Goal: Information Seeking & Learning: Learn about a topic

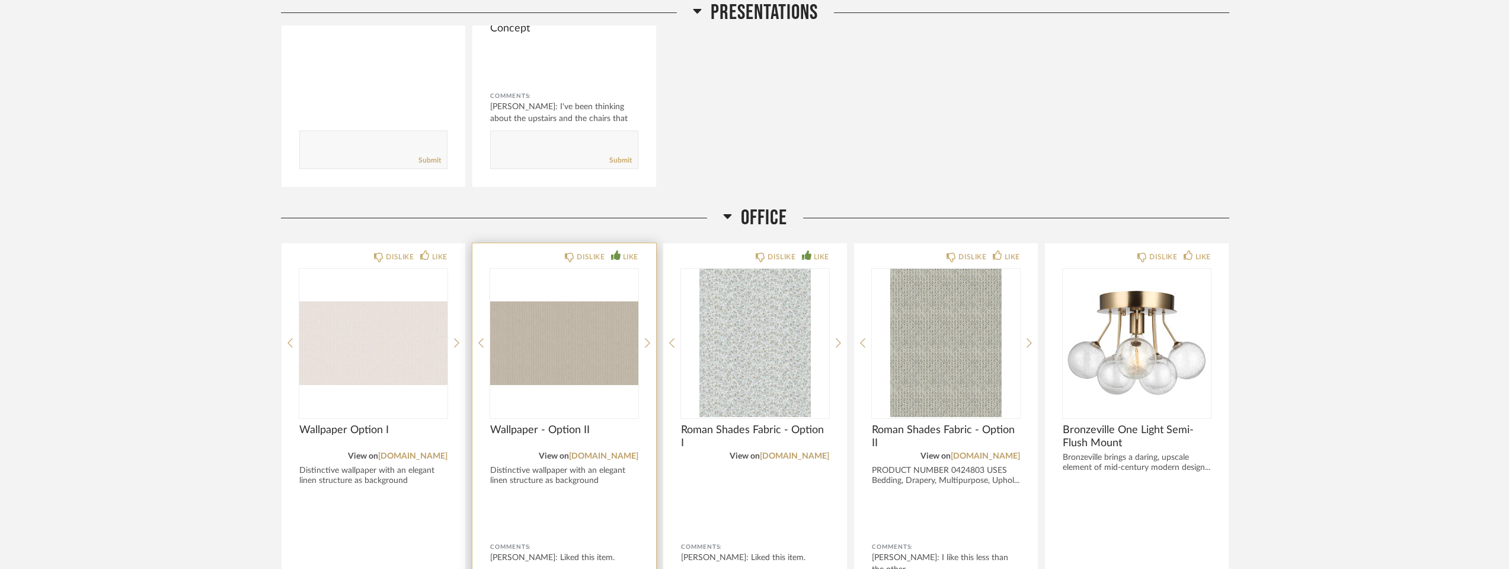
scroll to position [2296, 0]
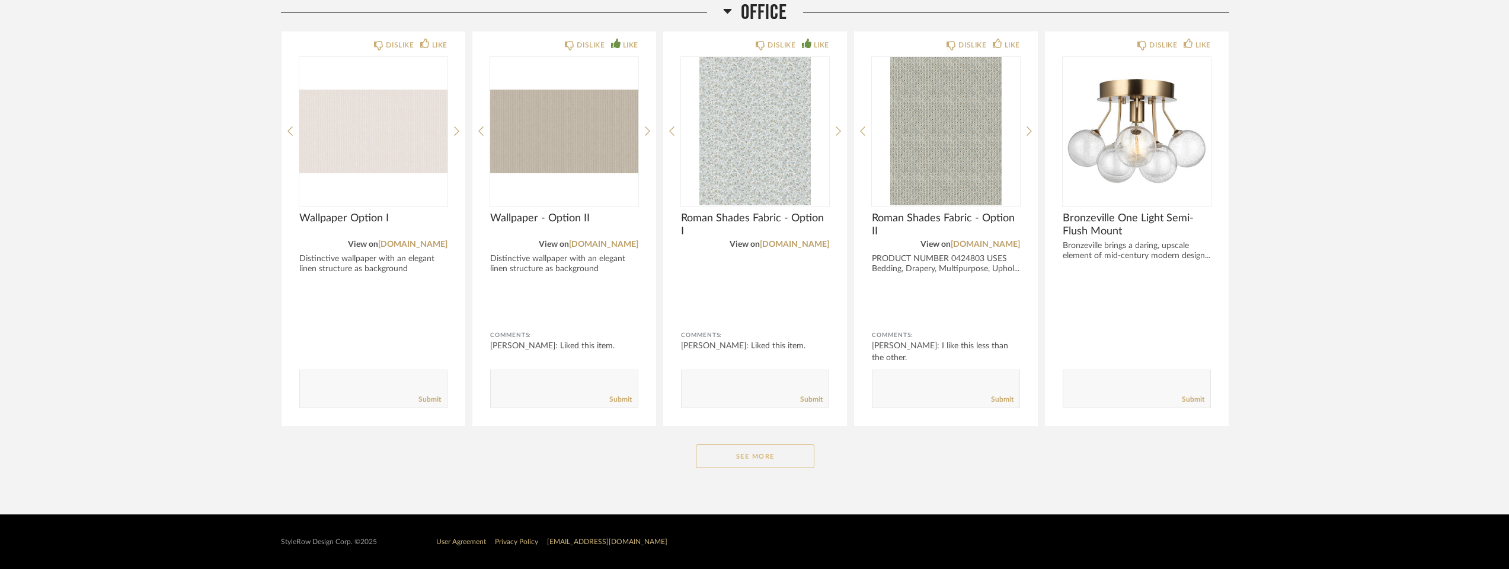
click at [765, 453] on button "See More" at bounding box center [755, 456] width 119 height 24
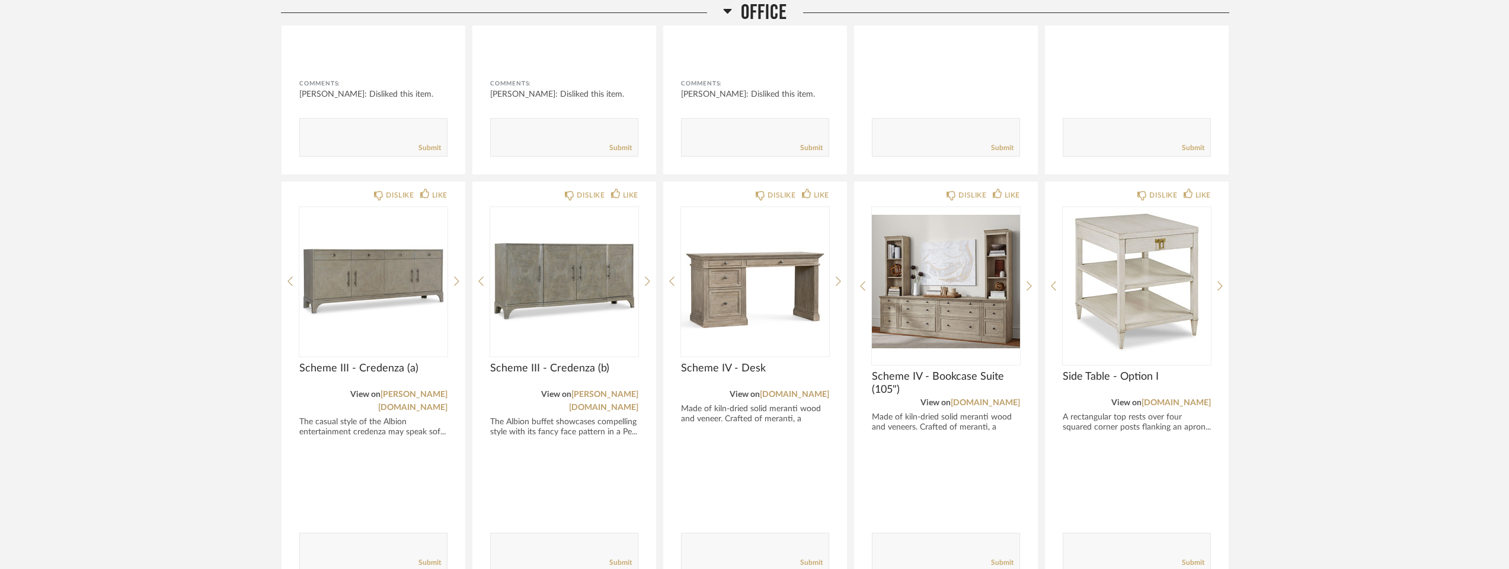
scroll to position [3304, 0]
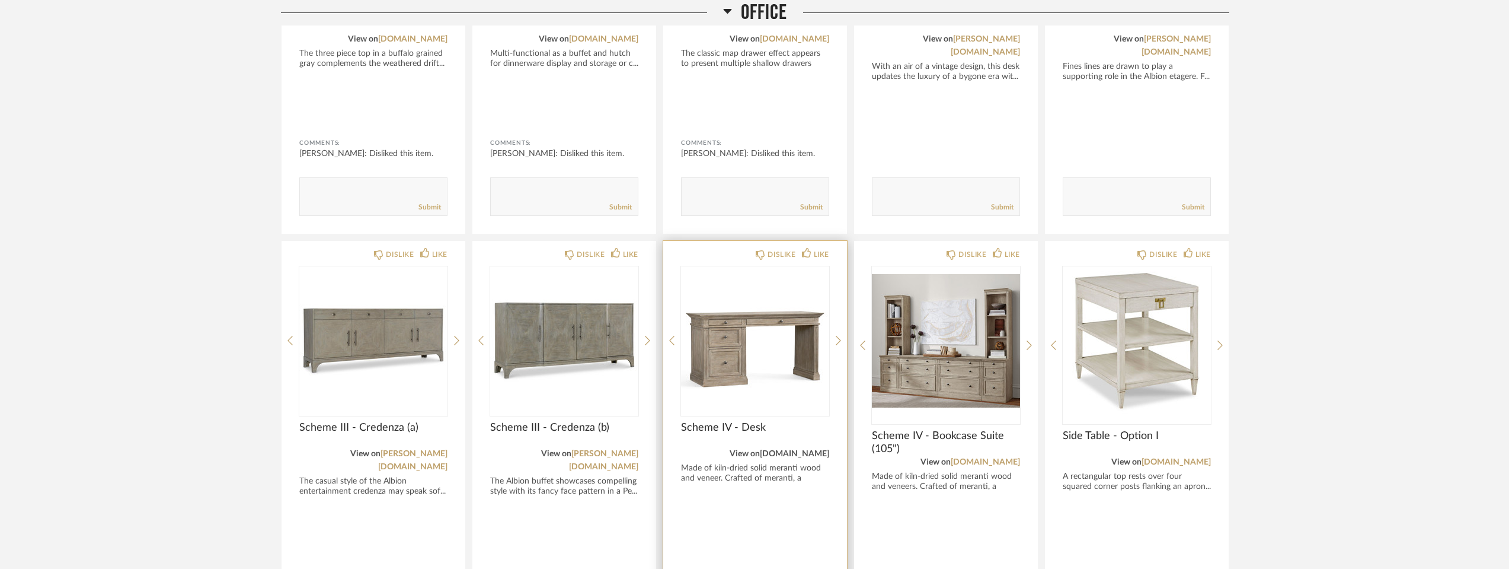
click at [812, 449] on link "potterybarn.com" at bounding box center [794, 453] width 69 height 8
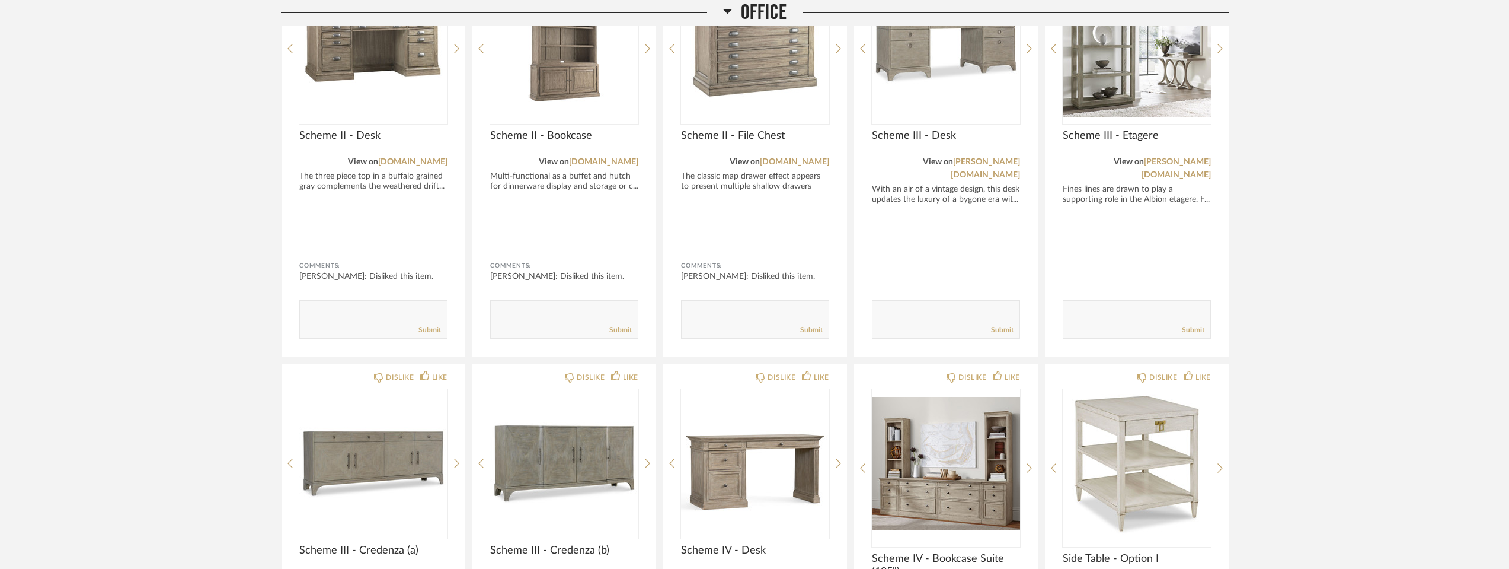
scroll to position [3126, 0]
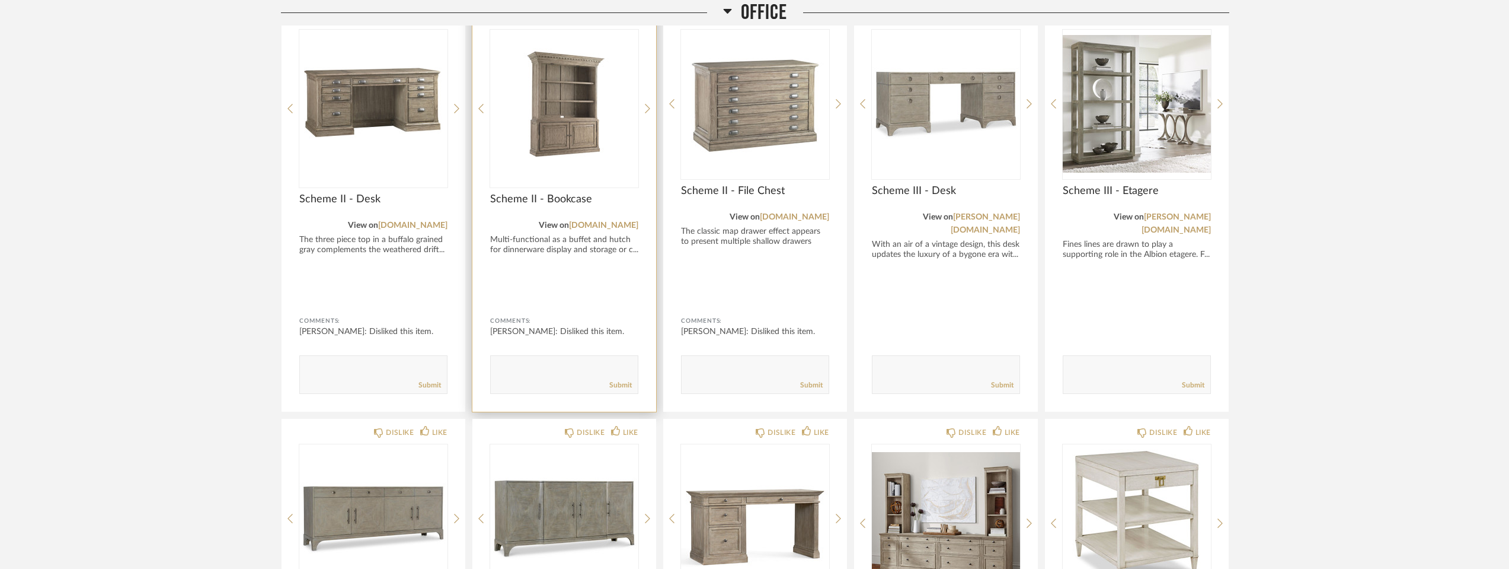
click at [564, 98] on img "0" at bounding box center [564, 104] width 148 height 148
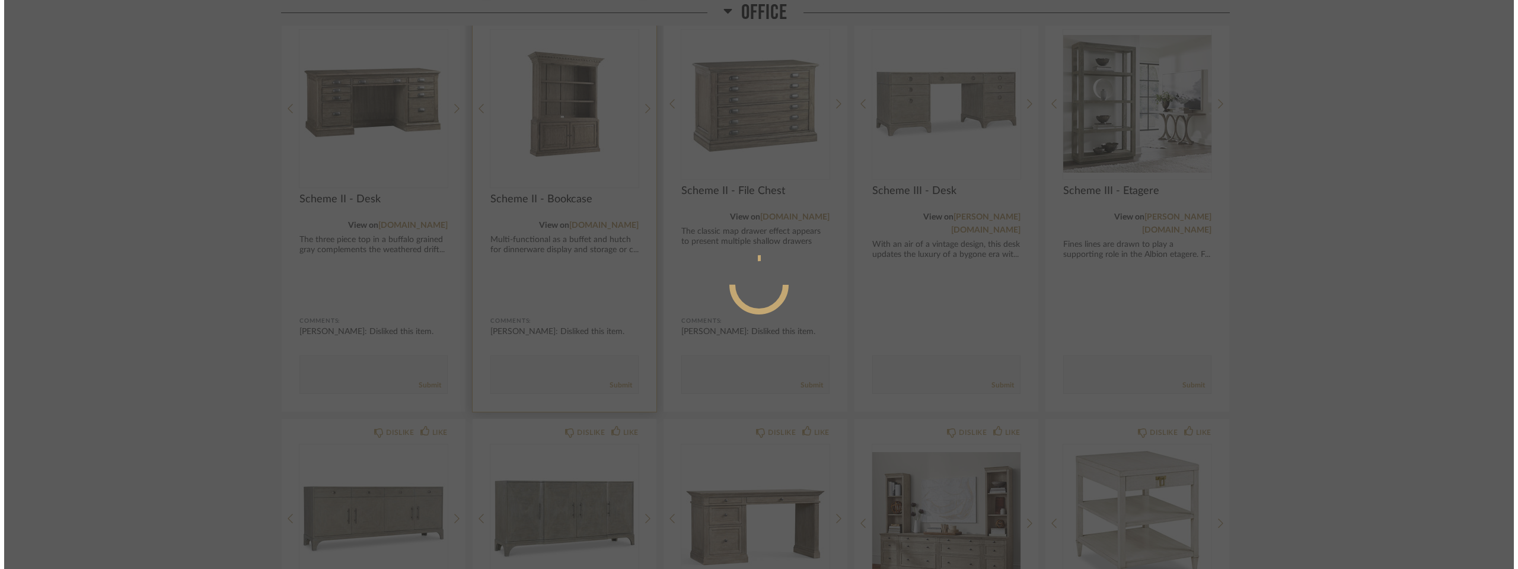
scroll to position [0, 0]
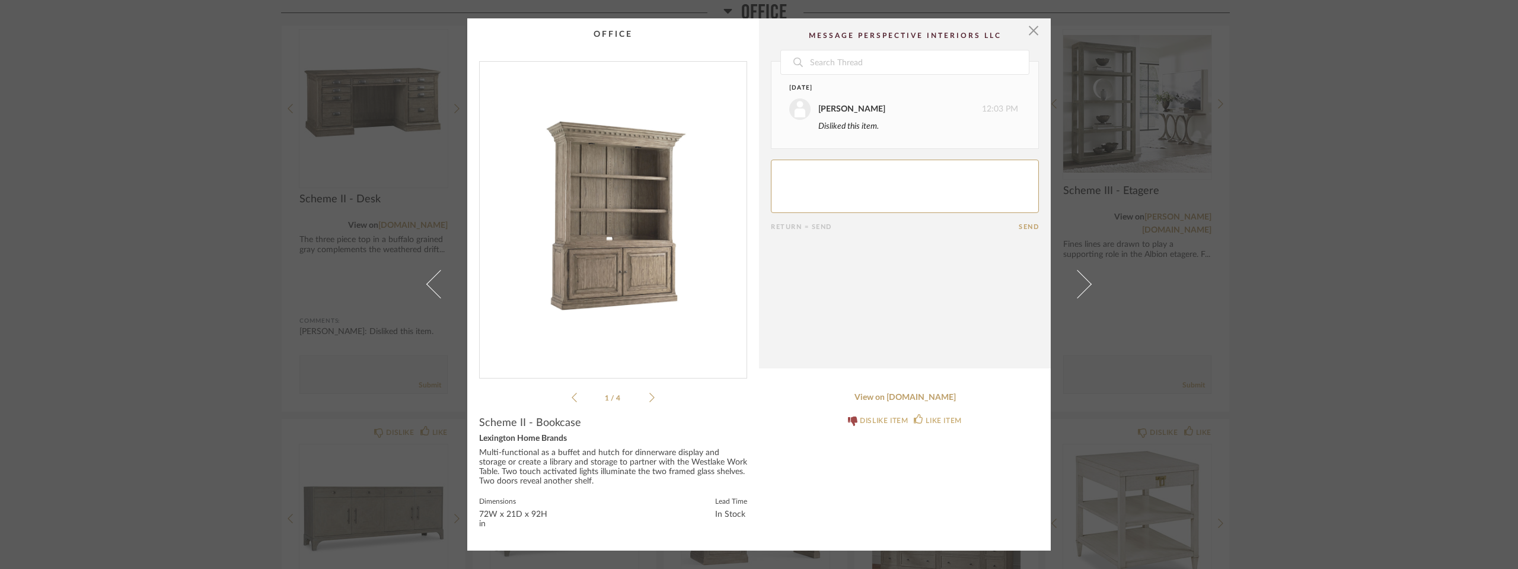
click at [155, 181] on div "× 1 / 4 Date Today Stephanie Bergreen 12:03 PM Disliked this item. Return = Sen…" at bounding box center [759, 284] width 1518 height 569
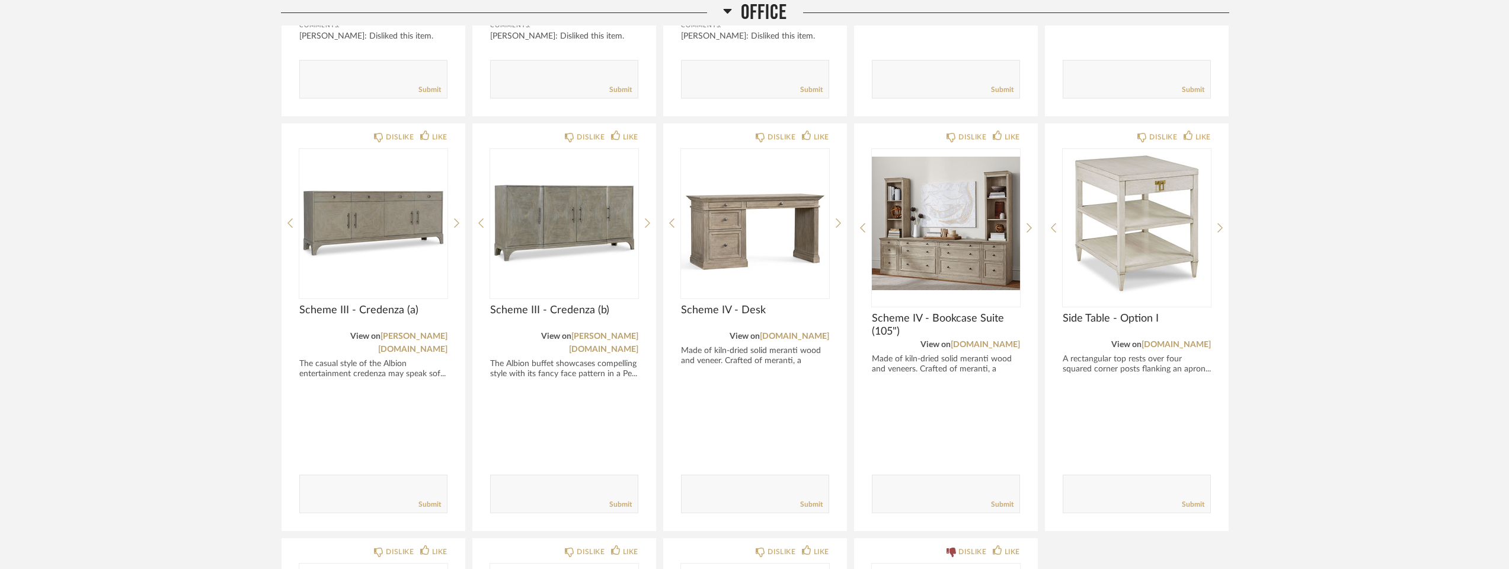
scroll to position [3363, 0]
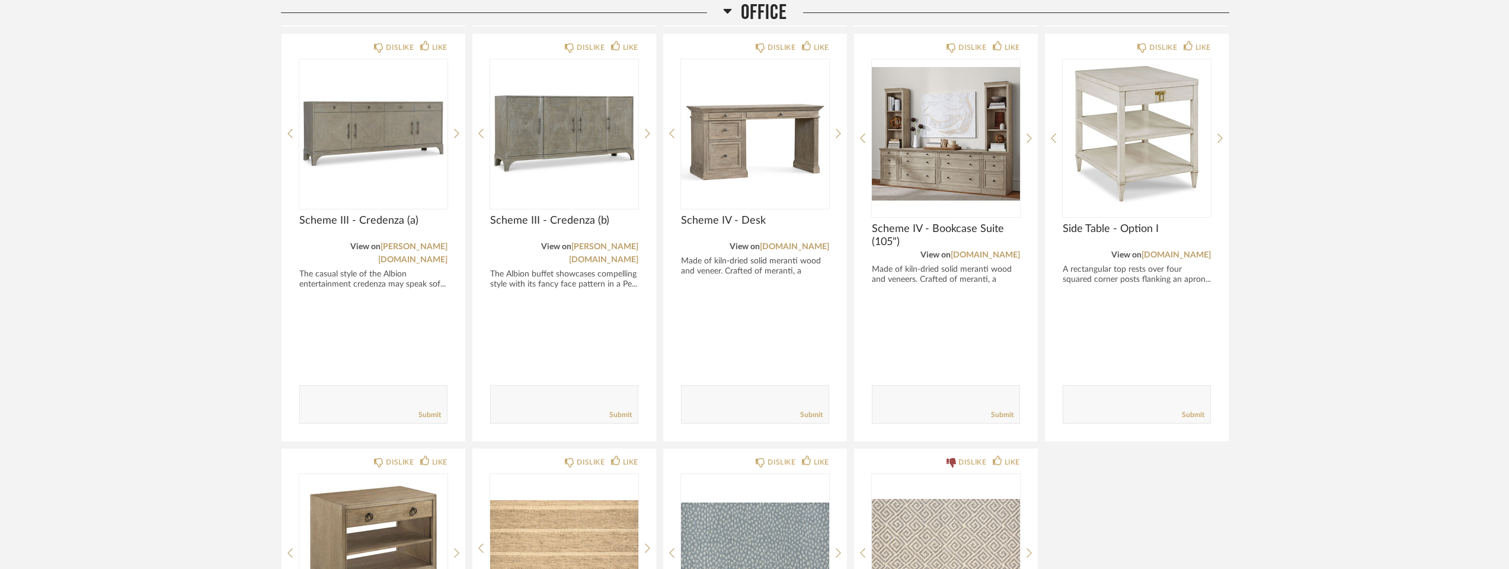
scroll to position [3482, 0]
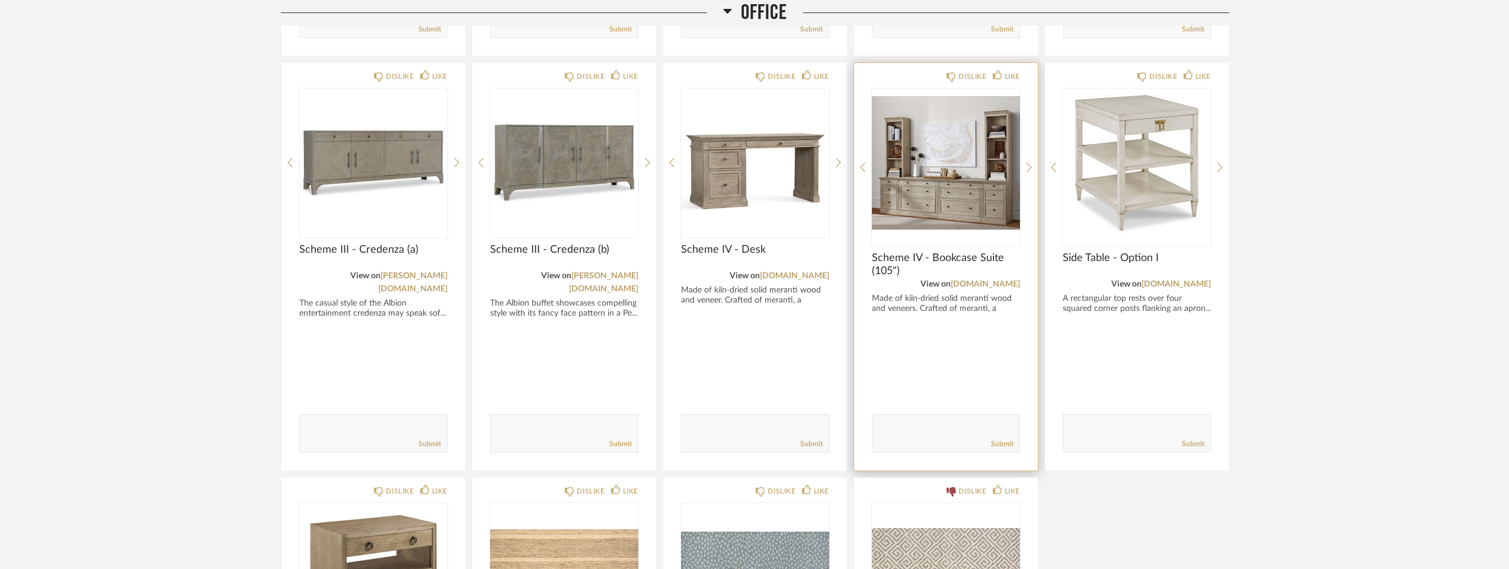
click at [931, 197] on img "0" at bounding box center [946, 162] width 148 height 148
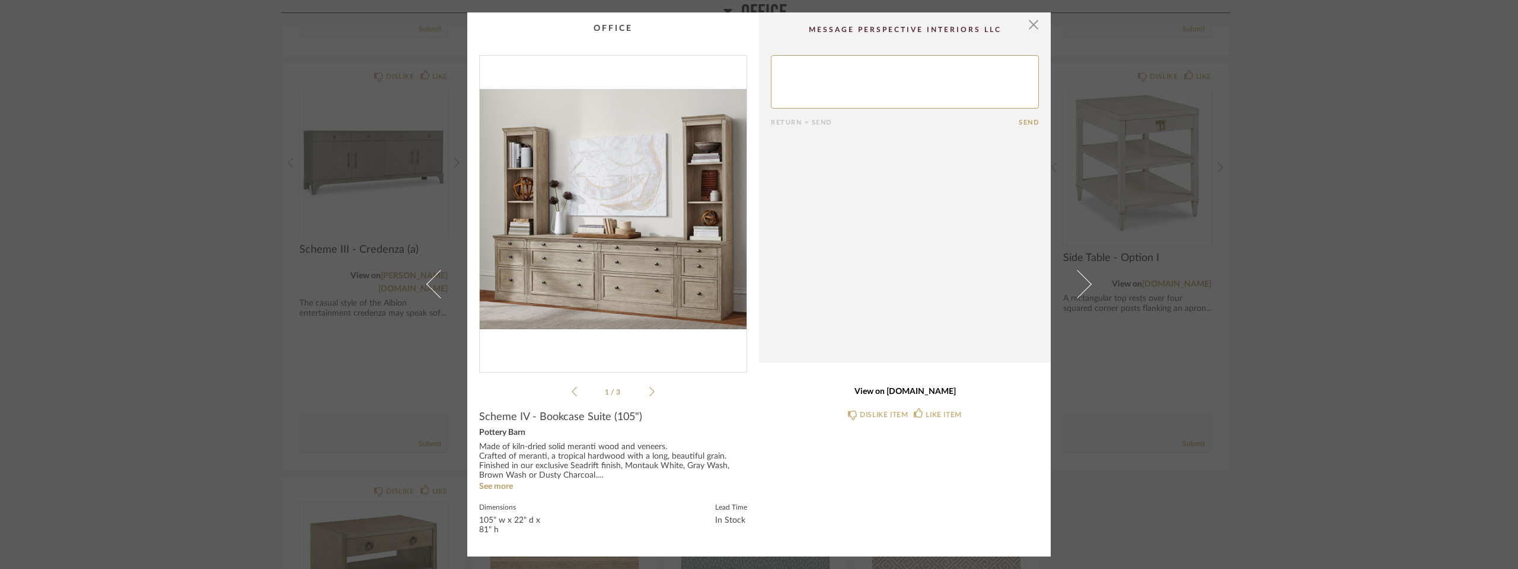
click at [924, 388] on link "View on potterybarn.com" at bounding box center [905, 392] width 268 height 10
click at [1026, 20] on span "button" at bounding box center [1033, 24] width 24 height 24
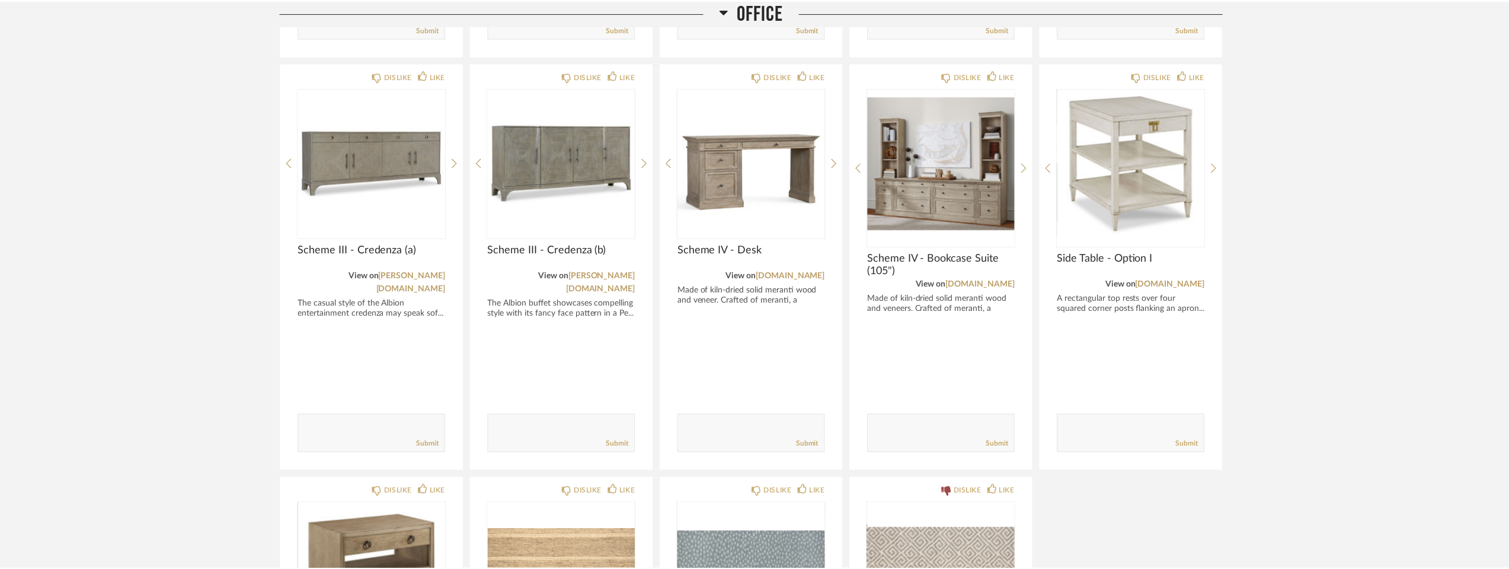
scroll to position [3482, 0]
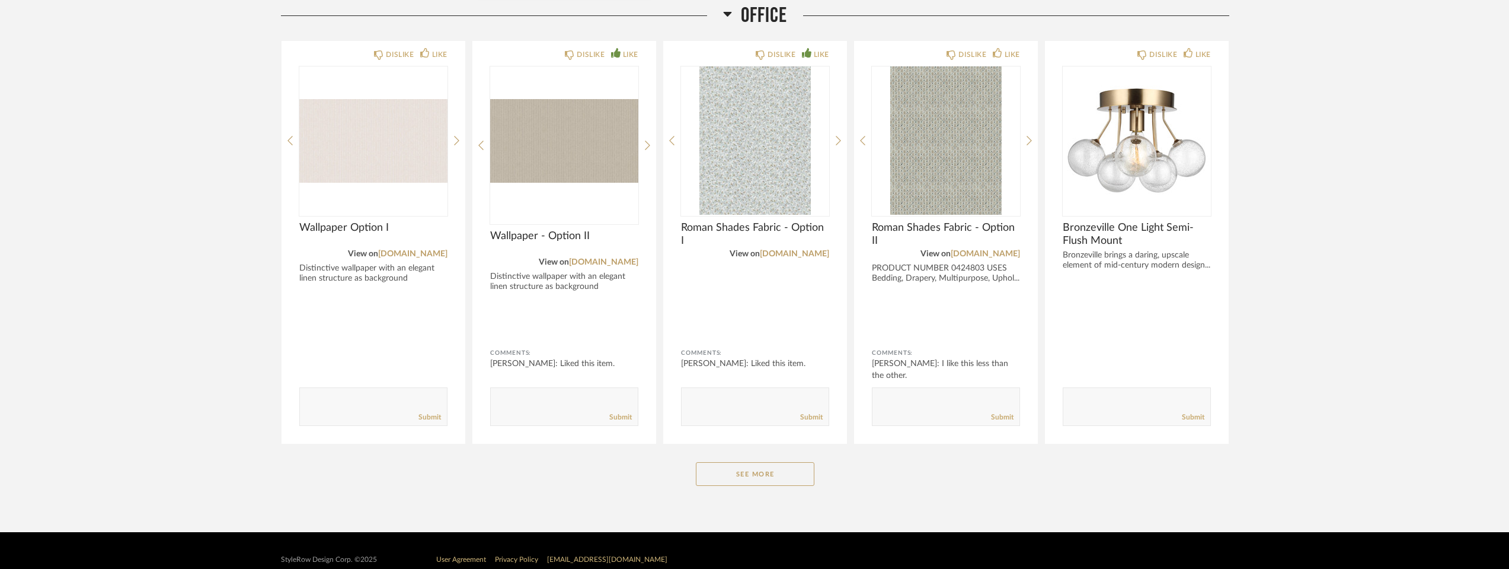
scroll to position [2312, 0]
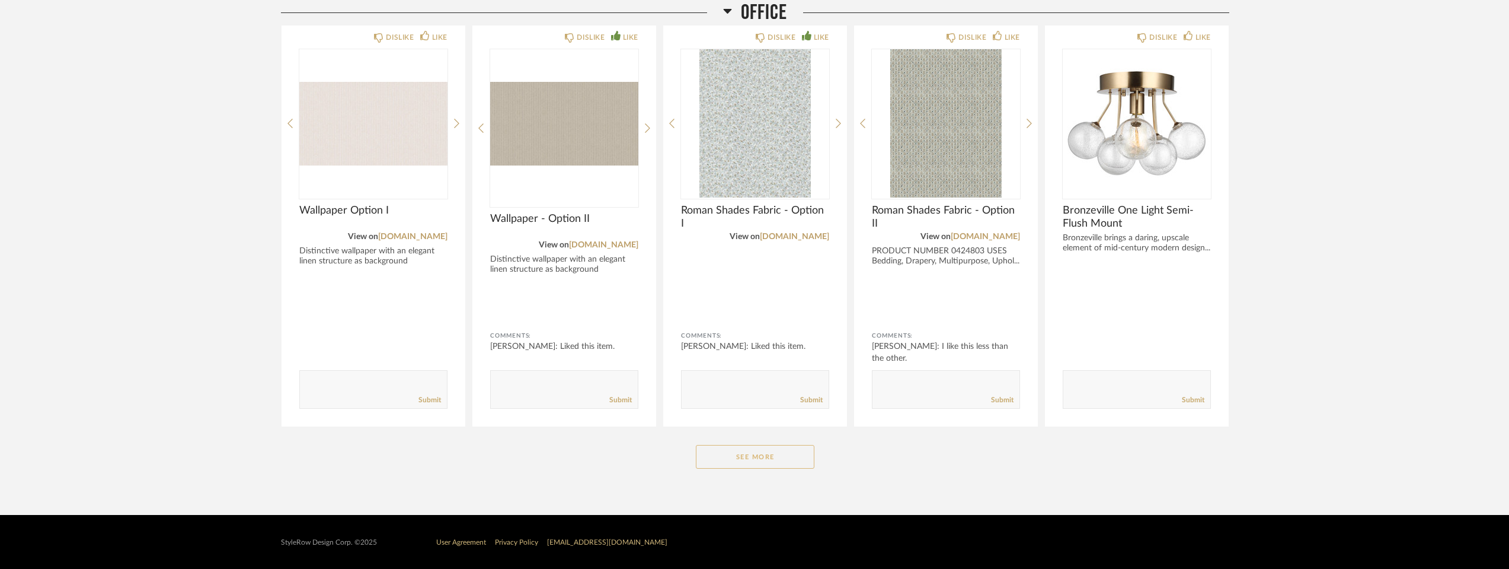
click at [756, 454] on button "See More" at bounding box center [755, 457] width 119 height 24
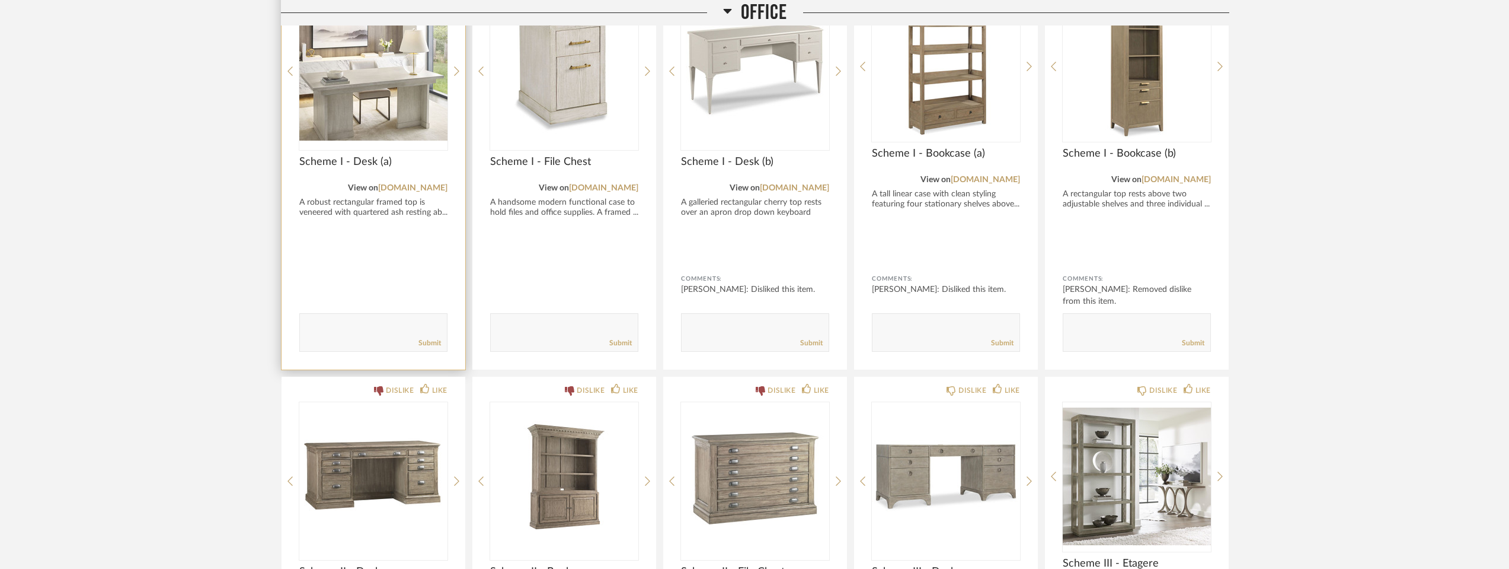
scroll to position [2706, 0]
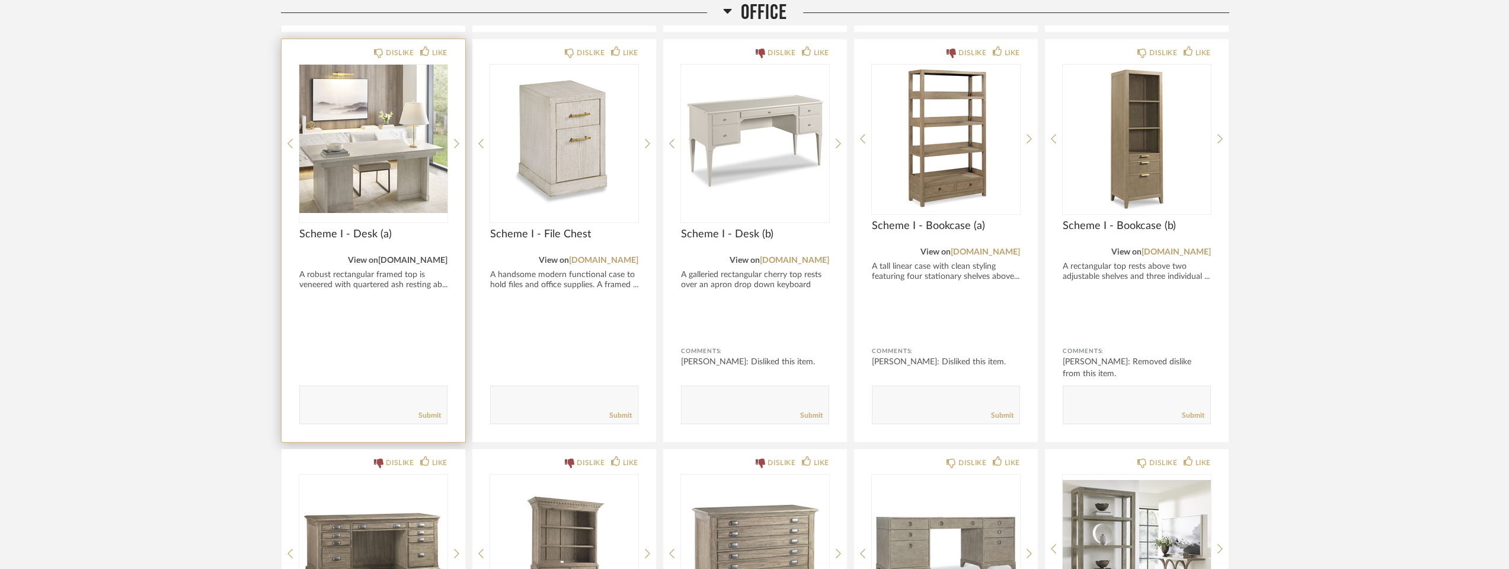
click at [381, 261] on link "[DOMAIN_NAME]" at bounding box center [412, 260] width 69 height 8
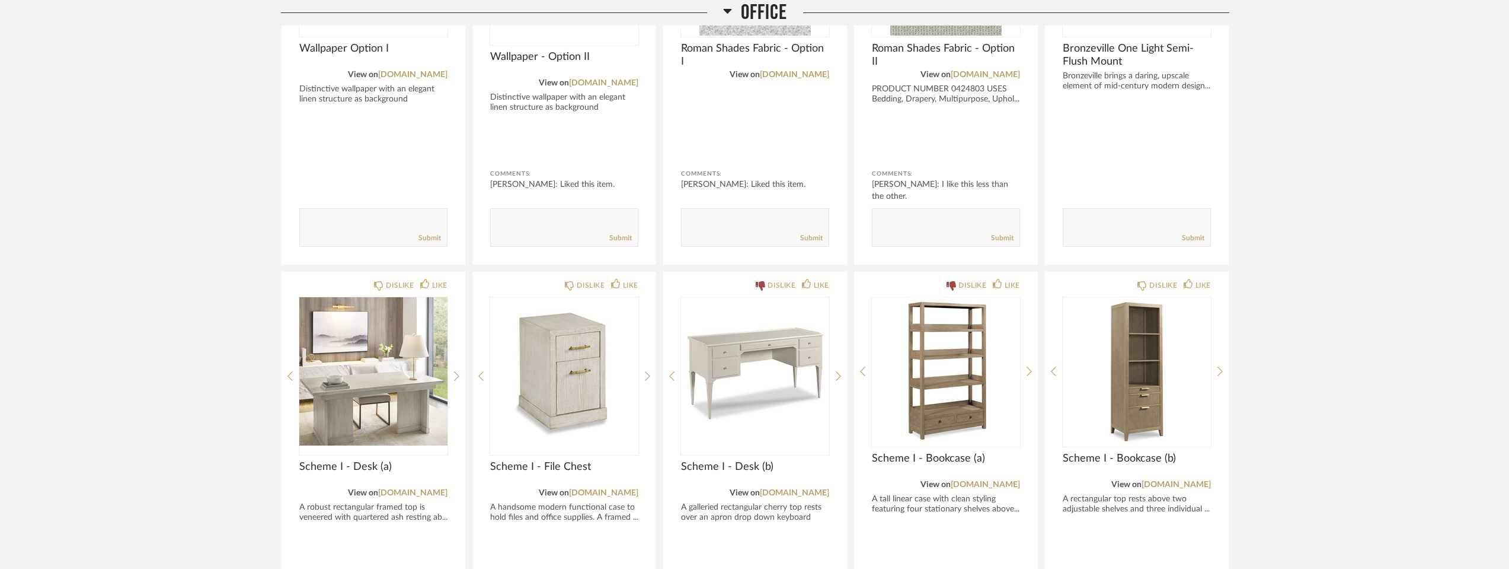
scroll to position [2469, 0]
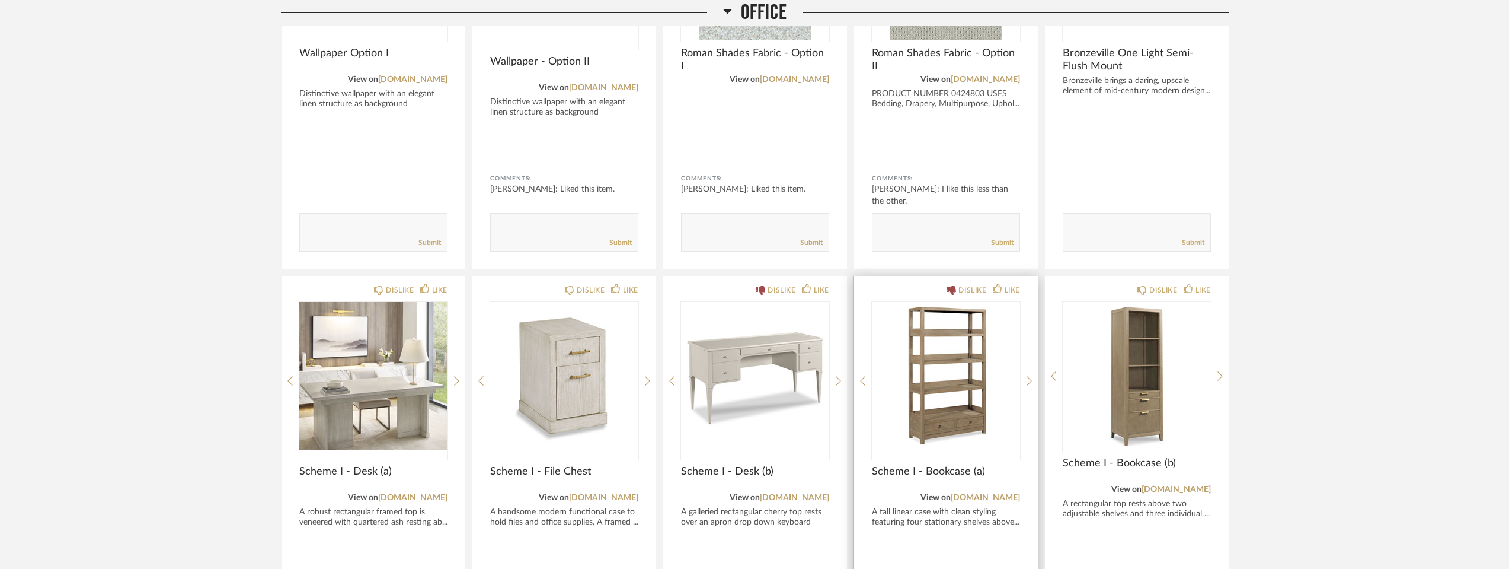
click at [925, 422] on img "0" at bounding box center [946, 376] width 148 height 148
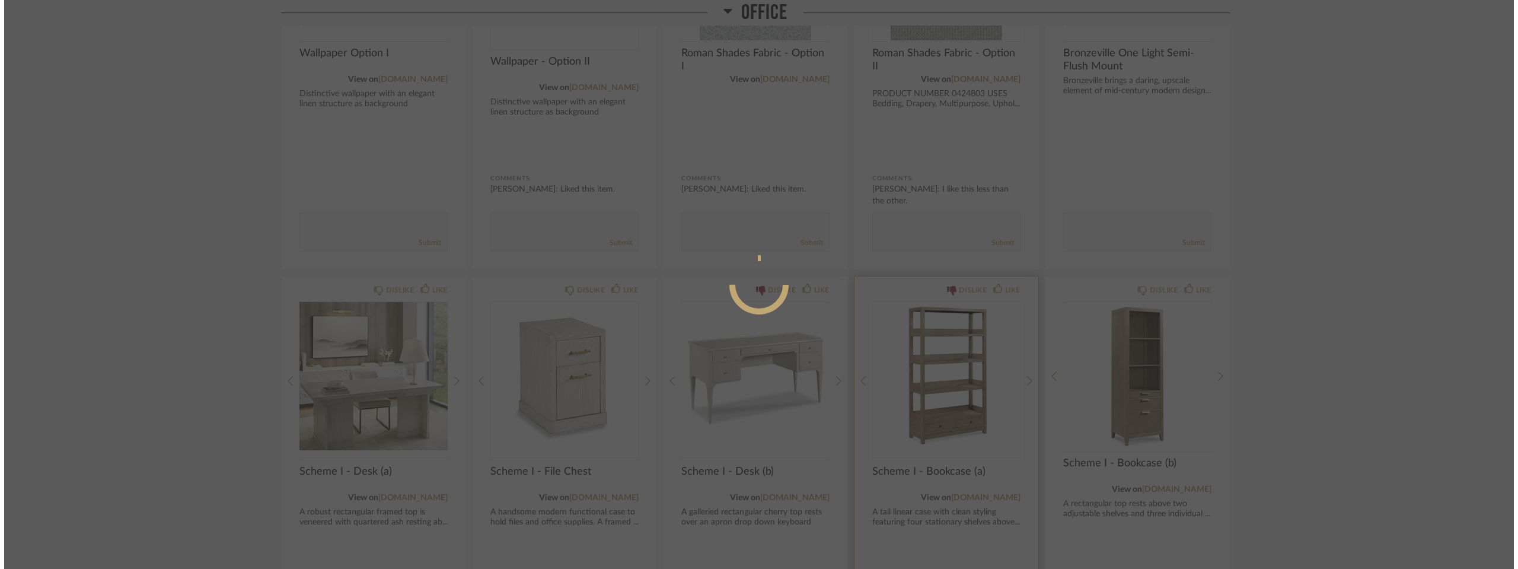
scroll to position [0, 0]
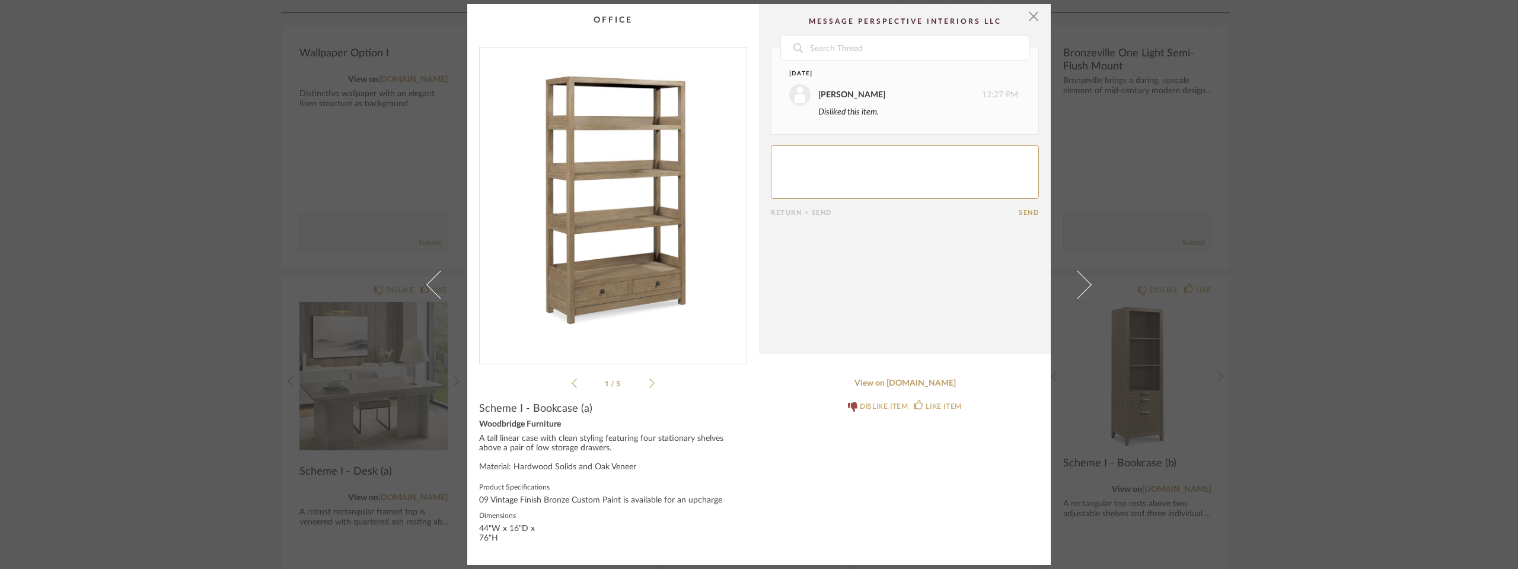
click at [724, 487] on div "× 1 / 5 Date Today Stephanie Bergreen 12:27 PM Disliked this item. Return = Sen…" at bounding box center [758, 284] width 583 height 560
click at [1027, 16] on span "button" at bounding box center [1033, 16] width 24 height 24
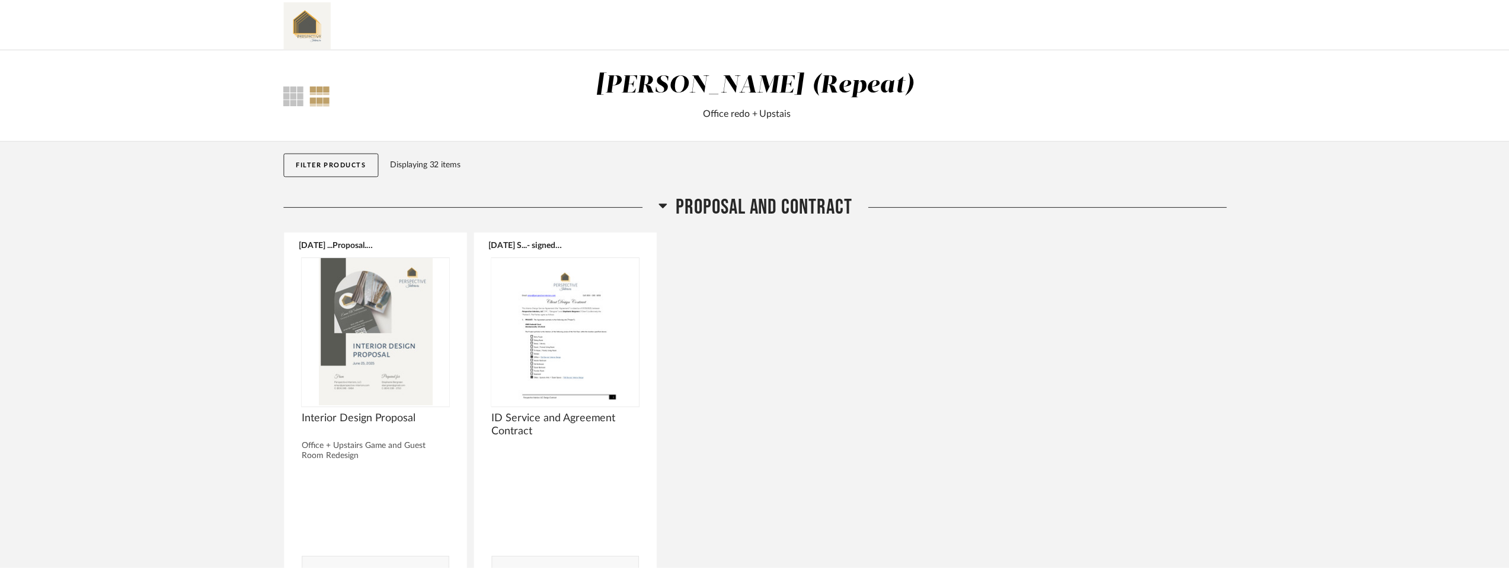
scroll to position [2469, 0]
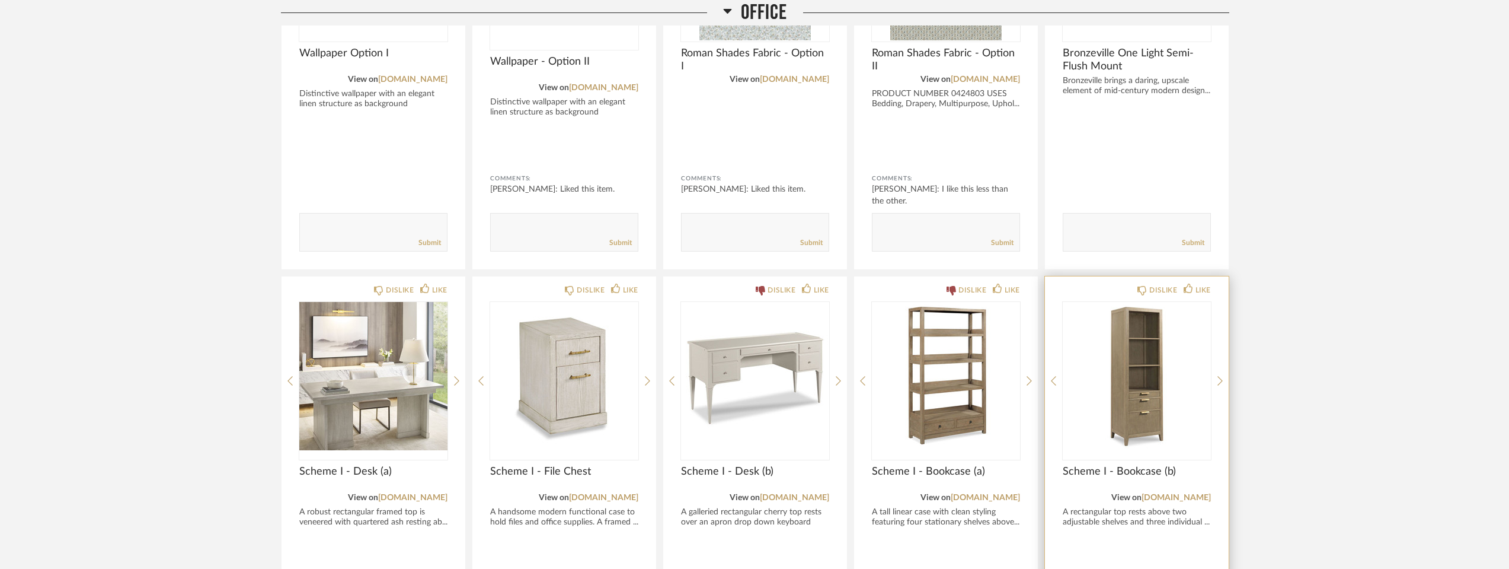
click at [1133, 406] on img "0" at bounding box center [1137, 376] width 148 height 148
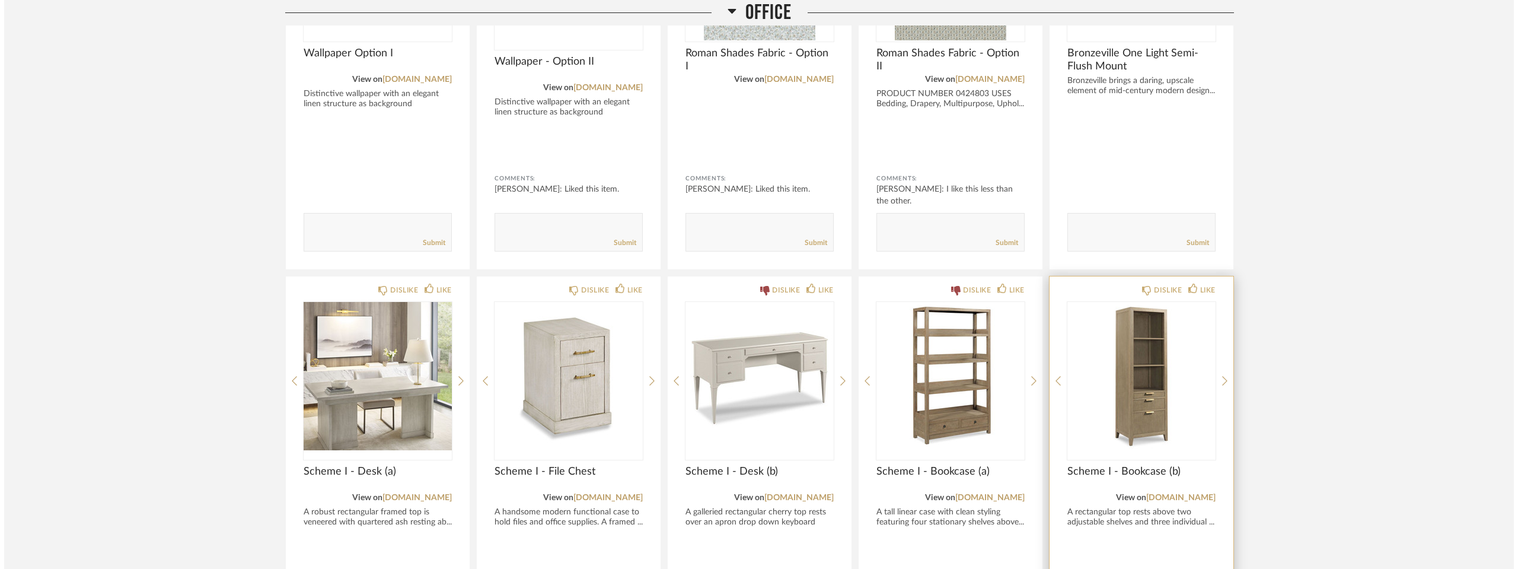
scroll to position [0, 0]
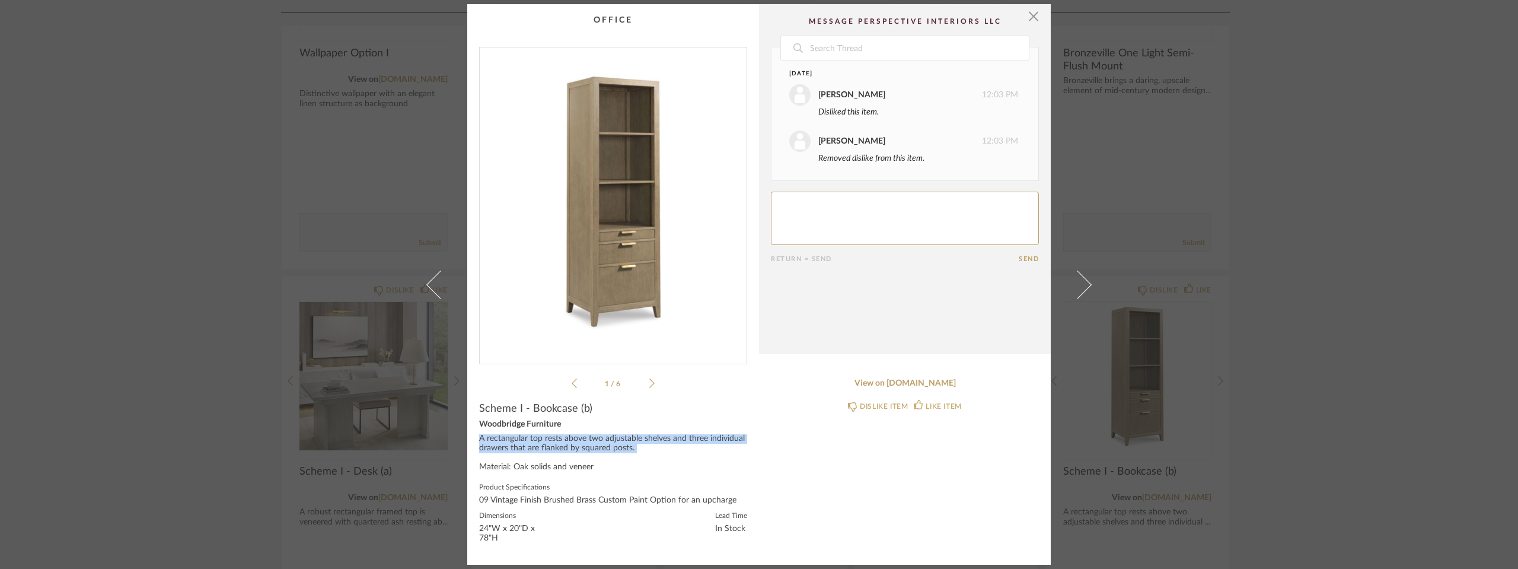
drag, startPoint x: 615, startPoint y: 454, endPoint x: 458, endPoint y: 433, distance: 158.4
click at [458, 433] on div "× 1 / 6 Date Today Stephanie Bergreen 12:03 PM Disliked this item. Stephanie Be…" at bounding box center [758, 284] width 683 height 560
drag, startPoint x: 780, startPoint y: 391, endPoint x: 779, endPoint y: 400, distance: 9.0
click at [779, 400] on div "DISLIKE ITEM LIKE ITEM" at bounding box center [905, 404] width 268 height 33
click at [1035, 18] on span "button" at bounding box center [1033, 16] width 24 height 24
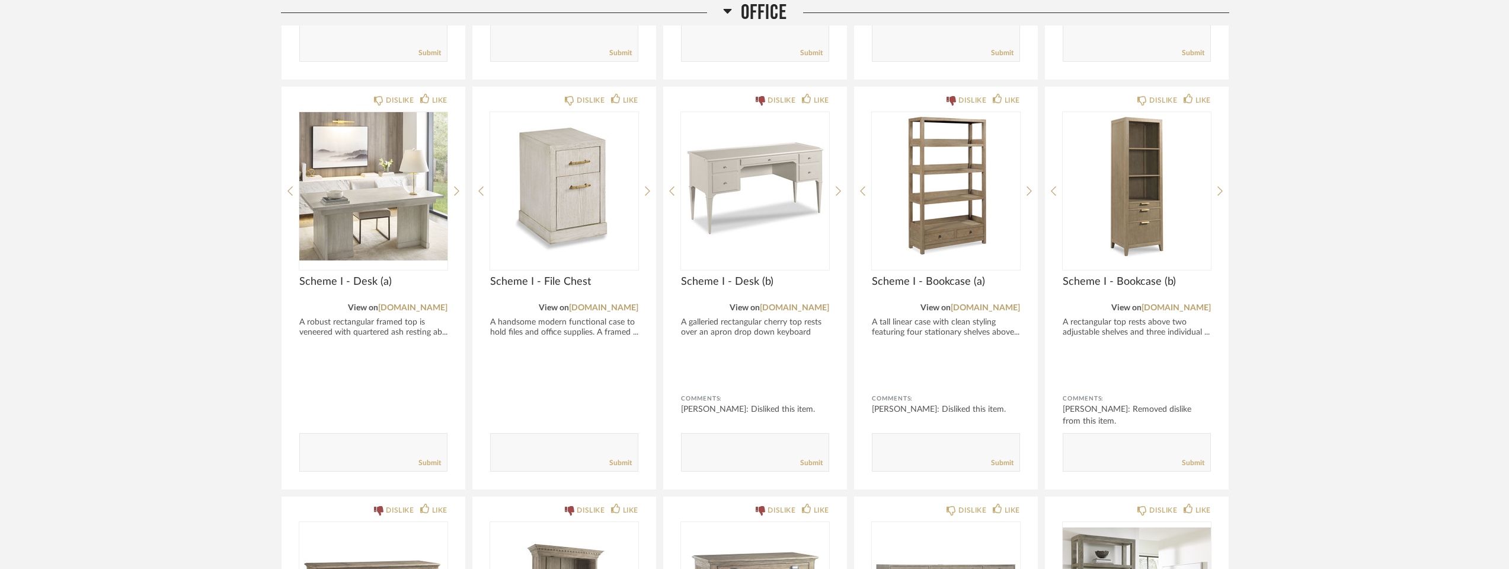
scroll to position [2647, 0]
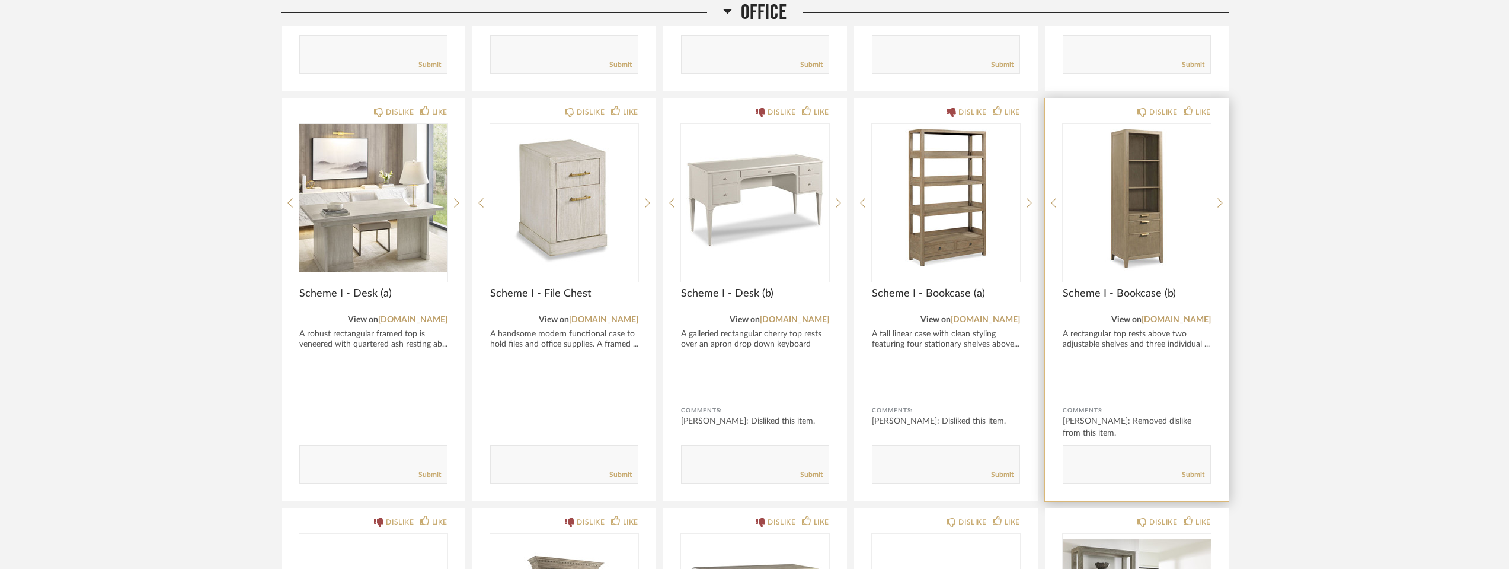
click at [1116, 471] on div "Submit" at bounding box center [1137, 475] width 147 height 16
click at [1094, 458] on textarea at bounding box center [1137, 459] width 147 height 16
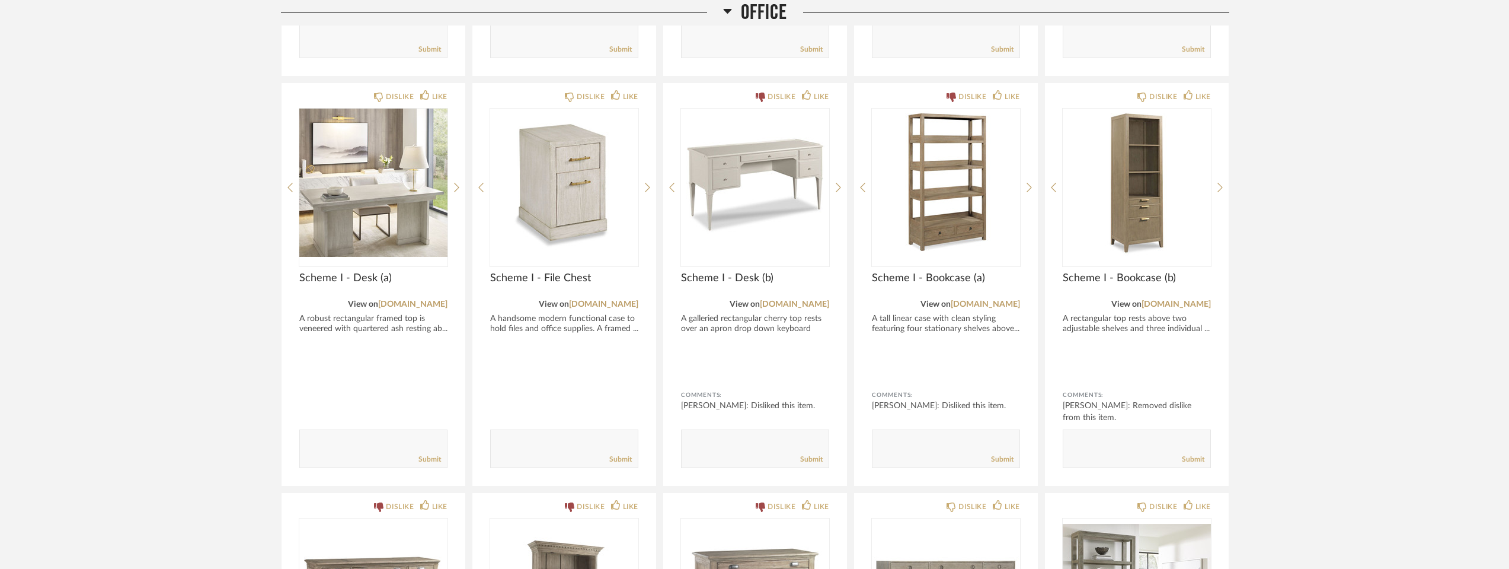
scroll to position [2588, 0]
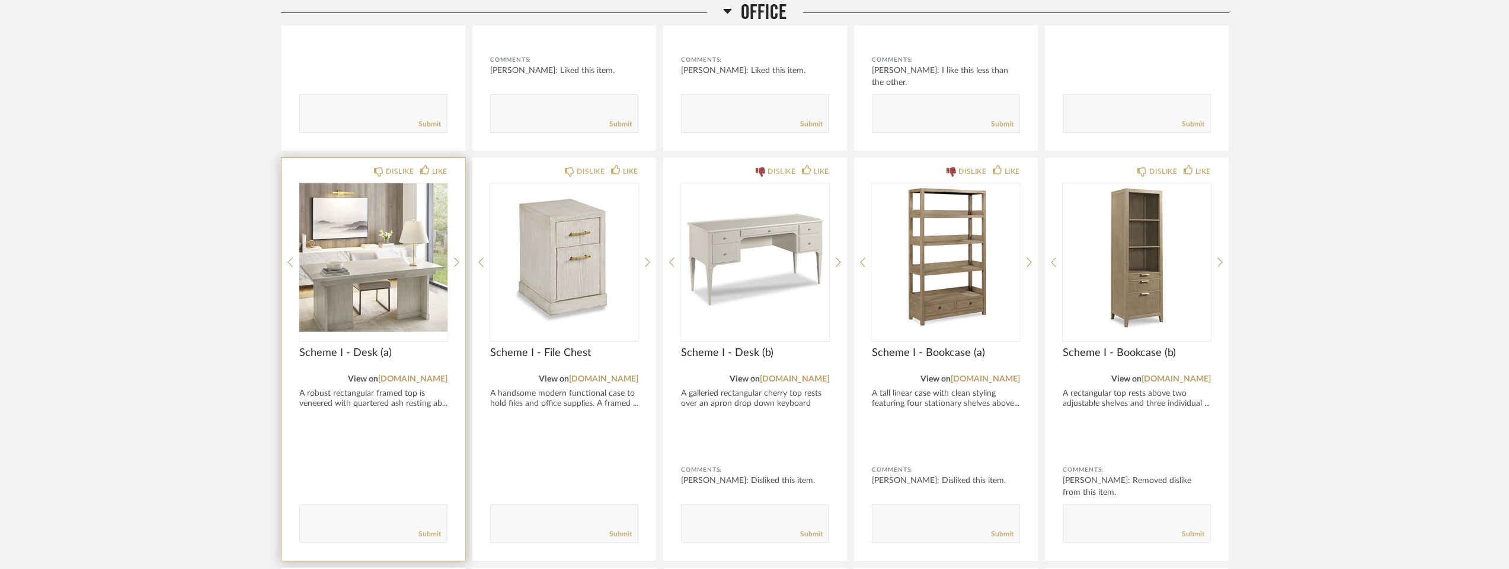
click at [382, 250] on img "0" at bounding box center [373, 257] width 148 height 148
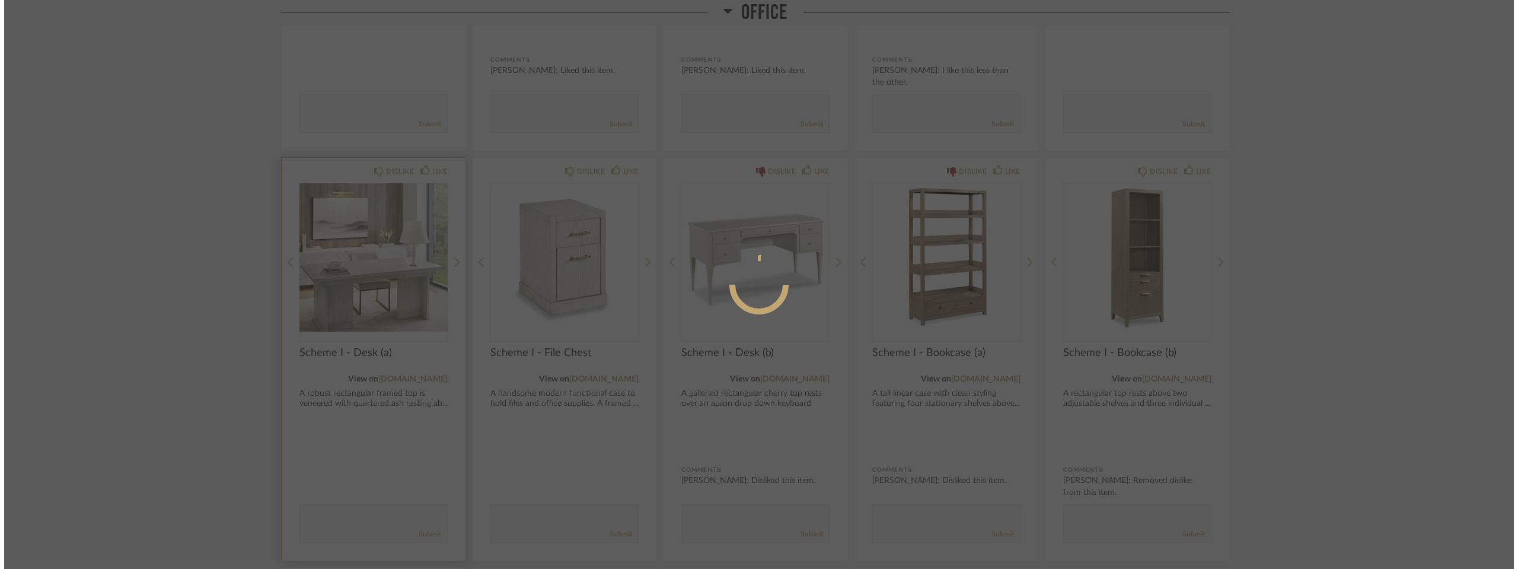
scroll to position [0, 0]
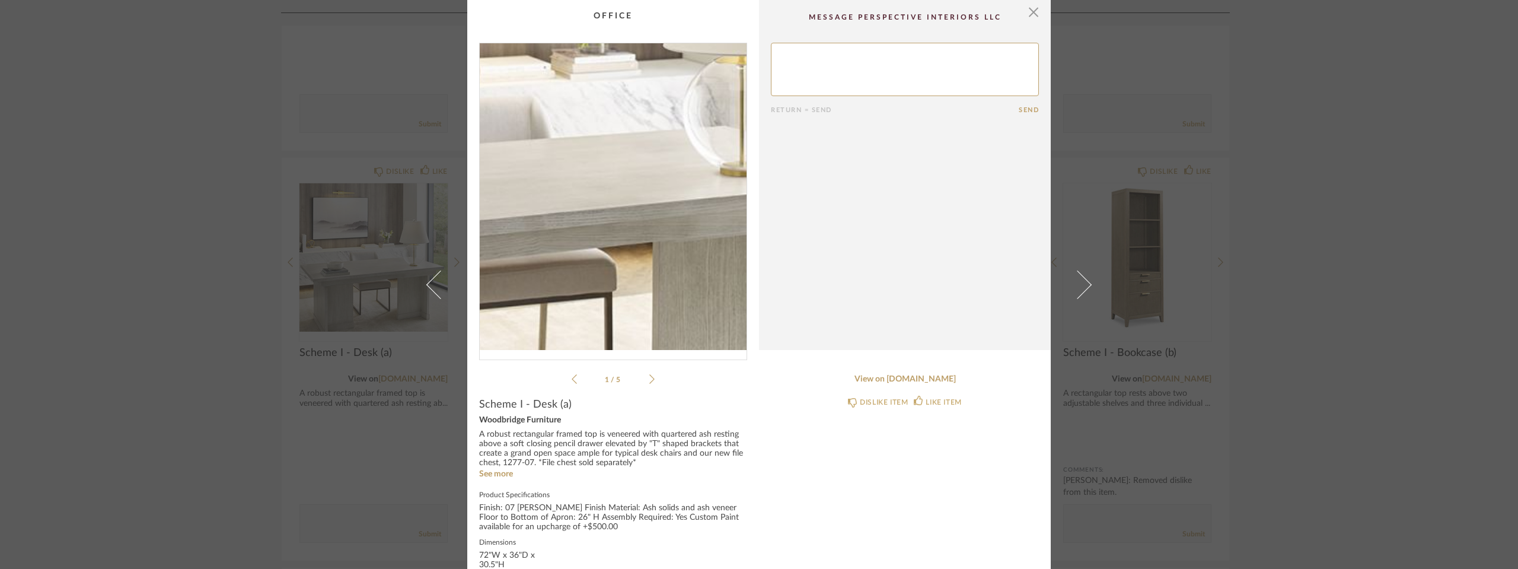
drag, startPoint x: 639, startPoint y: 219, endPoint x: 323, endPoint y: 170, distance: 319.8
click at [323, 170] on div "× 1 / 5 Return = Send Send Scheme I - Desk (a) Woodbridge Furniture A robust re…" at bounding box center [759, 284] width 1518 height 569
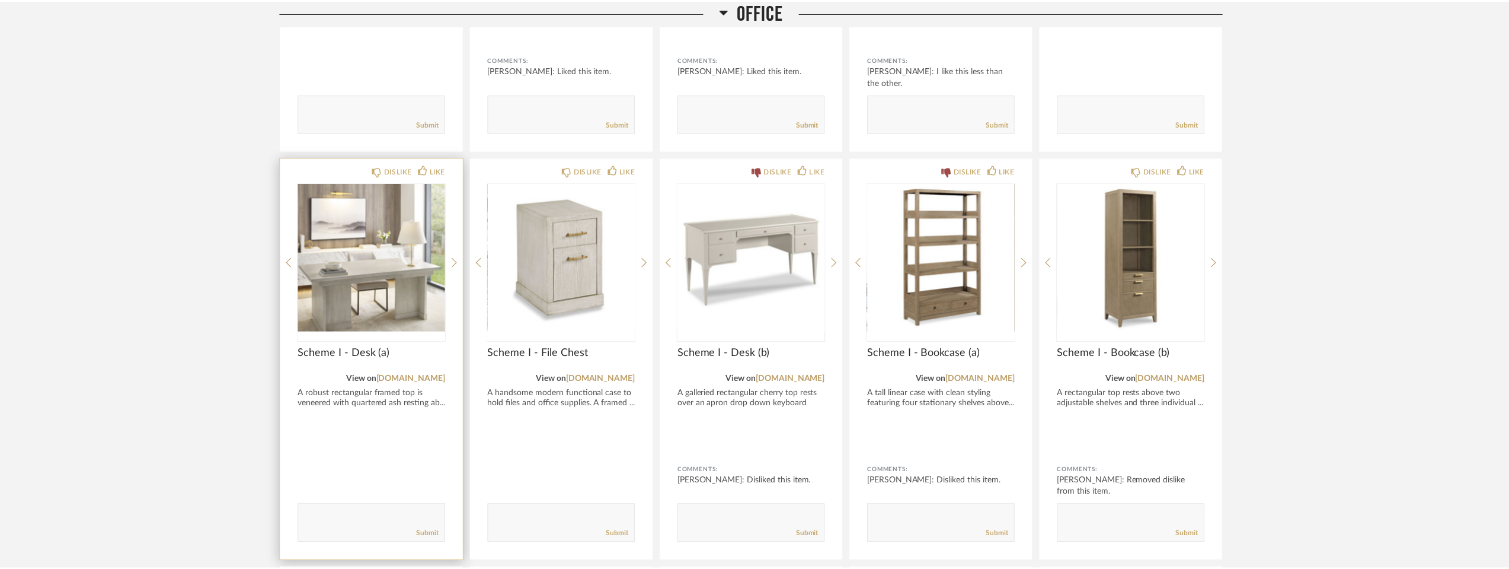
scroll to position [2588, 0]
